Goal: Task Accomplishment & Management: Complete application form

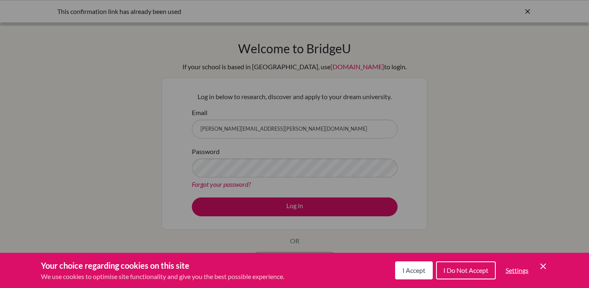
click at [161, 173] on div "Cookie Preferences" at bounding box center [294, 144] width 589 height 288
click at [420, 270] on span "I Accept" at bounding box center [413, 270] width 23 height 8
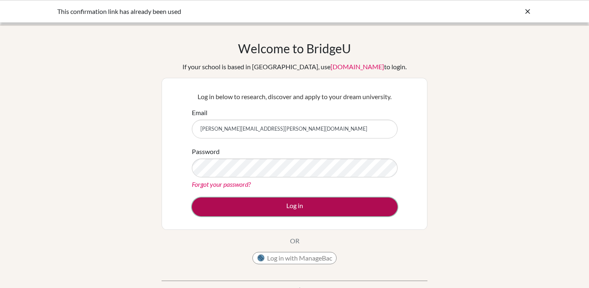
click at [314, 209] on button "Log in" at bounding box center [295, 206] width 206 height 19
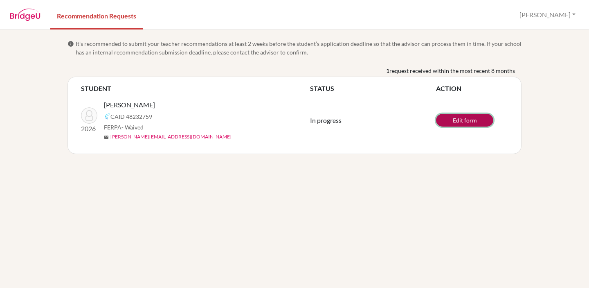
click at [471, 118] on link "Edit form" at bounding box center [464, 120] width 57 height 13
